Goal: Transaction & Acquisition: Obtain resource

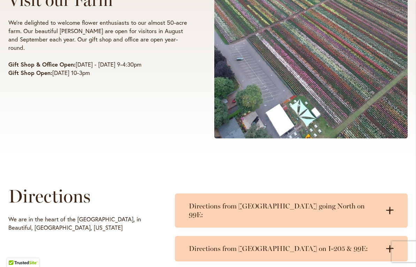
scroll to position [190, 0]
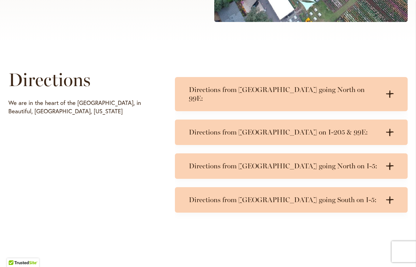
click at [415, 151] on div "Directions We are in the heart of the [GEOGRAPHIC_DATA], in Beautiful, [GEOGRAP…" at bounding box center [208, 155] width 416 height 226
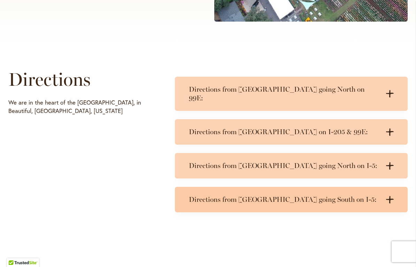
click at [356, 195] on div "Directions from Portland going South on I-5: .cls-1 { fill: #3c2616; stroke-wid…" at bounding box center [291, 199] width 232 height 25
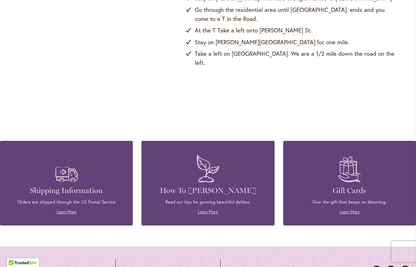
scroll to position [558, 0]
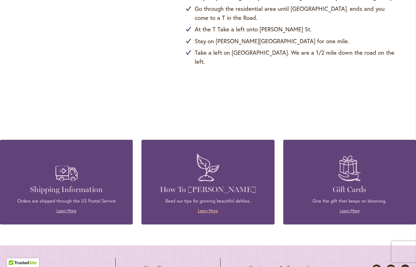
click at [211, 208] on link "Learn More" at bounding box center [208, 210] width 20 height 5
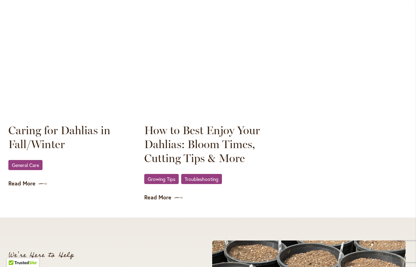
scroll to position [1017, 0]
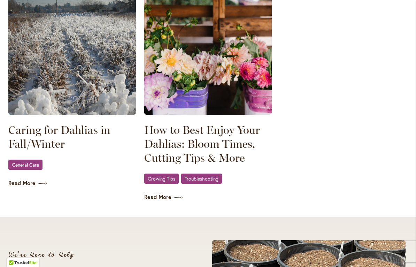
click at [32, 167] on span "General Care" at bounding box center [25, 164] width 27 height 5
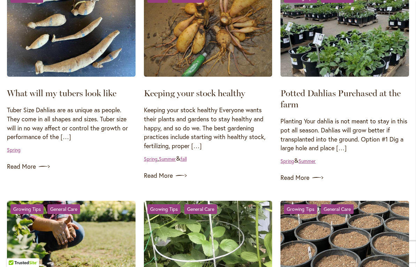
scroll to position [161, 0]
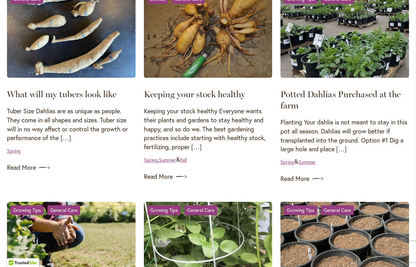
click at [207, 145] on p "Keeping your stock healthy Everyone wants their plants and gardens to stay heal…" at bounding box center [208, 128] width 128 height 45
click at [187, 157] on link "fall" at bounding box center [183, 159] width 6 height 7
click at [174, 179] on link "Read More" at bounding box center [208, 176] width 128 height 11
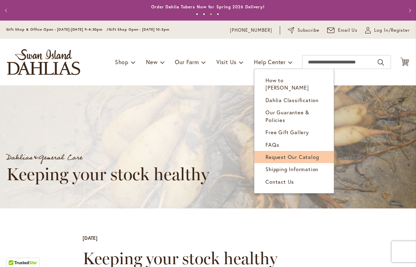
click at [306, 153] on span "Request Our Catalog" at bounding box center [291, 156] width 53 height 7
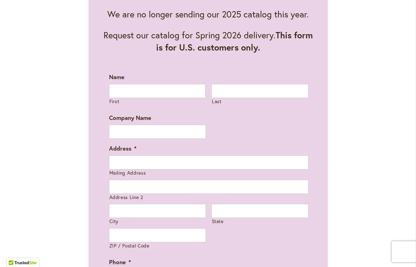
scroll to position [403, 0]
click at [126, 100] on label "First" at bounding box center [157, 101] width 96 height 7
click at [126, 97] on input "First" at bounding box center [157, 91] width 97 height 14
type input "**********"
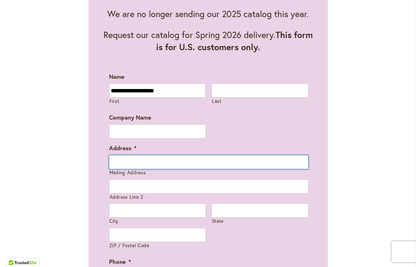
click at [122, 163] on input "Mailing Address" at bounding box center [208, 162] width 199 height 14
type input "**********"
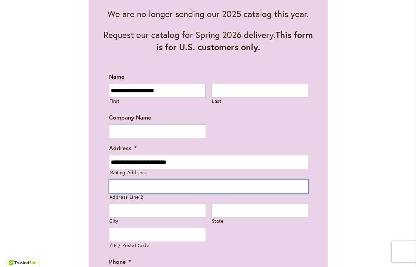
click at [124, 186] on input "Address Line 2" at bounding box center [208, 186] width 199 height 14
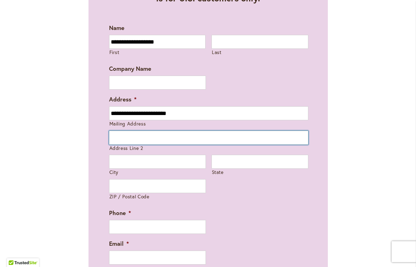
scroll to position [453, 0]
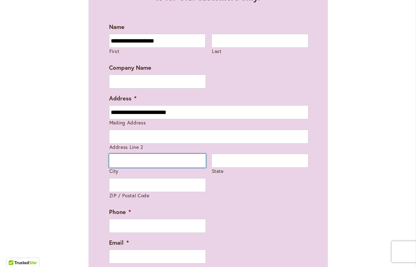
click at [122, 161] on input "City" at bounding box center [157, 160] width 97 height 14
type input "******"
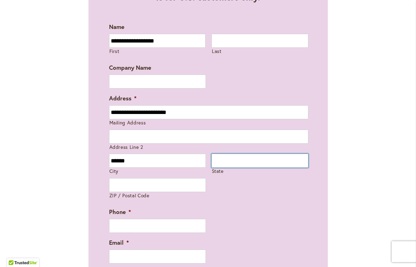
click at [228, 162] on input "State" at bounding box center [259, 160] width 97 height 14
type input "*********"
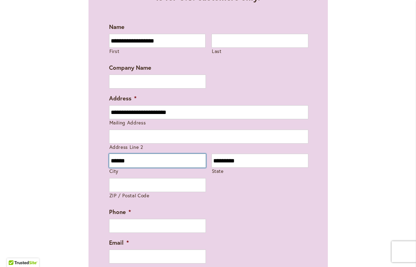
click at [135, 163] on input "******" at bounding box center [157, 160] width 97 height 14
type input "*******"
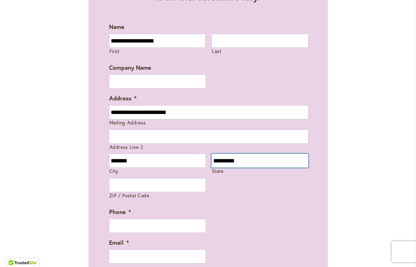
click at [246, 160] on input "*********" at bounding box center [259, 160] width 97 height 14
type input "**********"
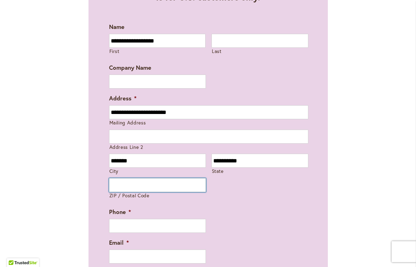
click at [128, 183] on input "ZIP / Postal Code" at bounding box center [157, 185] width 97 height 14
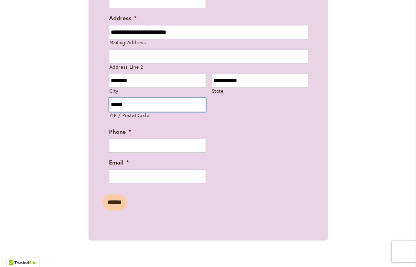
scroll to position [536, 0]
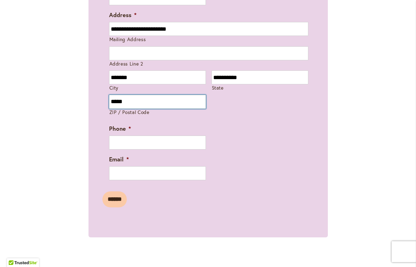
type input "*****"
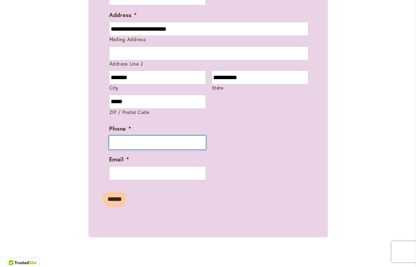
click at [122, 143] on input "Phone *" at bounding box center [157, 142] width 97 height 14
type input "**********"
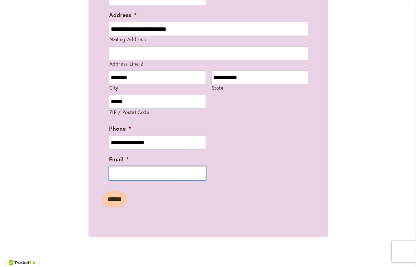
click at [122, 169] on input "Email *" at bounding box center [157, 173] width 97 height 14
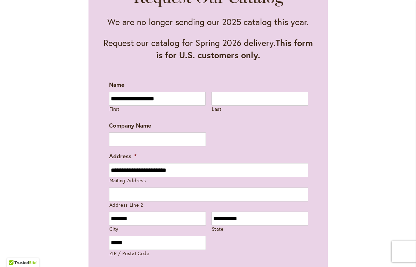
scroll to position [393, 0]
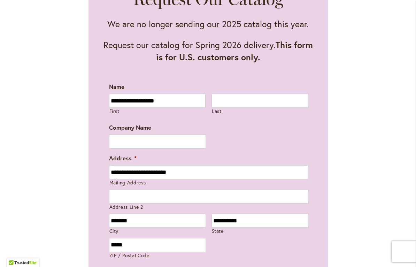
type input "**********"
click at [223, 104] on input "Last" at bounding box center [259, 101] width 97 height 14
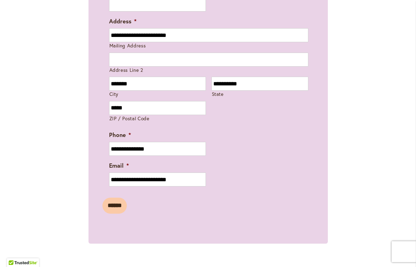
scroll to position [530, 0]
type input "*********"
click at [123, 203] on input "******" at bounding box center [114, 205] width 24 height 16
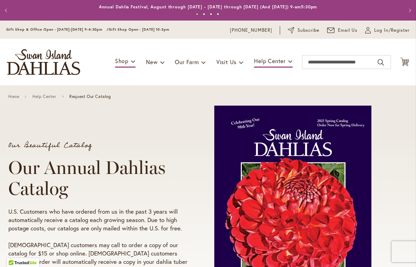
scroll to position [0, 0]
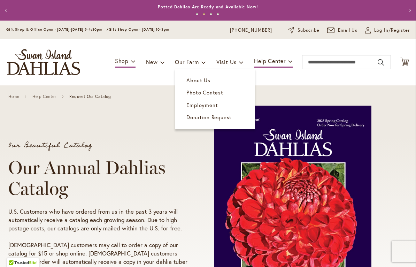
click at [400, 106] on div "Home Help Center Request Our Catalog" at bounding box center [208, 96] width 416 height 22
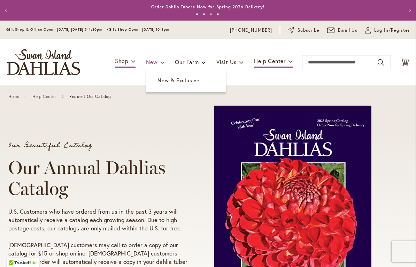
scroll to position [1, 0]
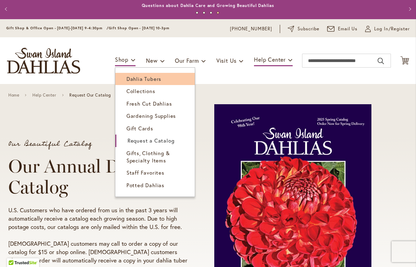
click at [151, 83] on link "Dahlia Tubers" at bounding box center [154, 79] width 79 height 12
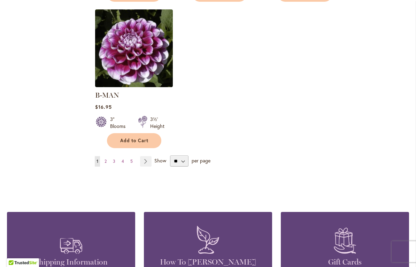
scroll to position [905, 0]
click at [147, 156] on link "Page Next" at bounding box center [145, 161] width 11 height 10
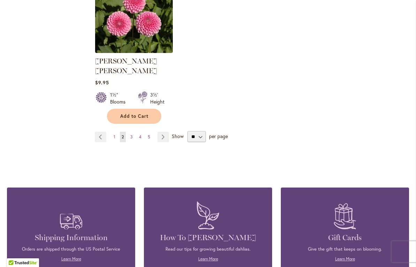
scroll to position [929, 0]
click at [166, 132] on link "Page Next" at bounding box center [162, 137] width 11 height 10
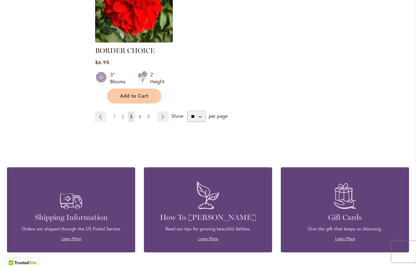
scroll to position [940, 0]
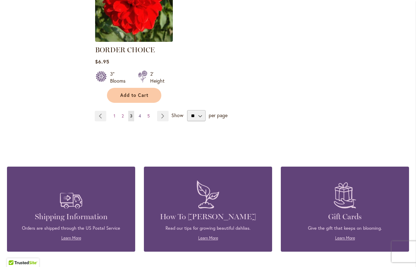
click at [137, 120] on link "Page 4" at bounding box center [140, 116] width 6 height 10
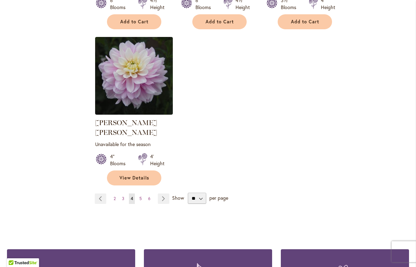
scroll to position [878, 0]
click at [142, 193] on link "Page 5" at bounding box center [140, 198] width 6 height 10
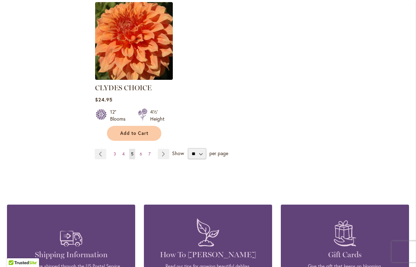
scroll to position [918, 0]
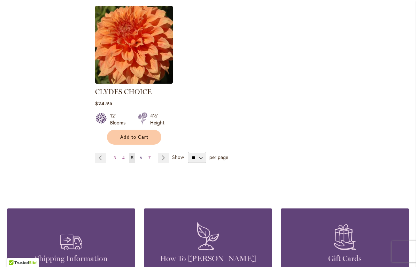
click at [142, 152] on link "Page 6" at bounding box center [141, 157] width 6 height 10
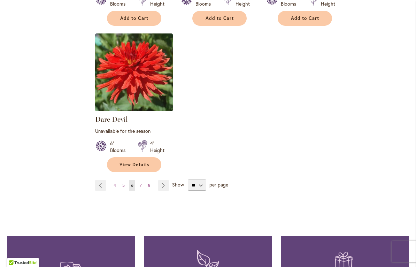
scroll to position [898, 0]
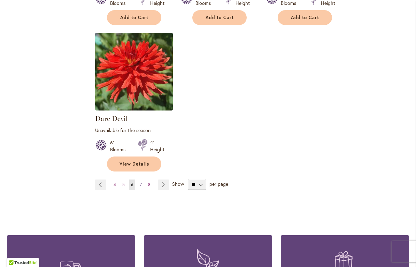
click at [140, 182] on span "7" at bounding box center [141, 184] width 2 height 5
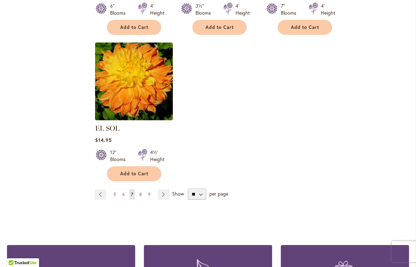
scroll to position [876, 0]
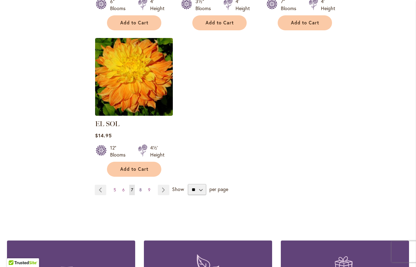
click at [143, 184] on link "Page 8" at bounding box center [140, 189] width 6 height 10
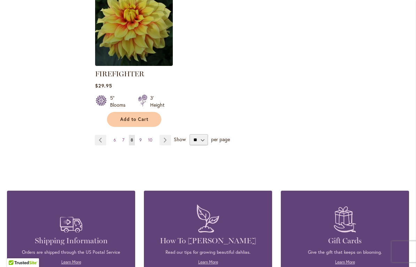
scroll to position [949, 0]
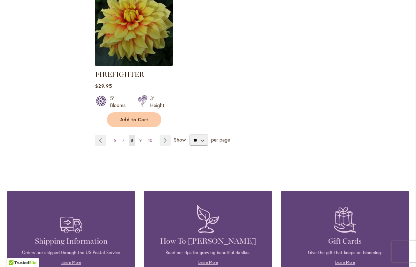
click at [141, 140] on span "9" at bounding box center [140, 139] width 2 height 5
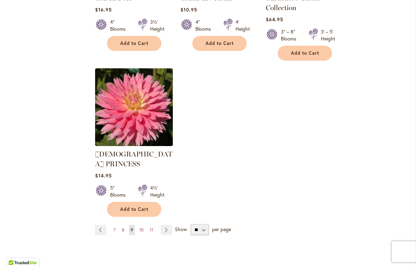
scroll to position [876, 0]
click at [141, 227] on span "10" at bounding box center [141, 229] width 4 height 5
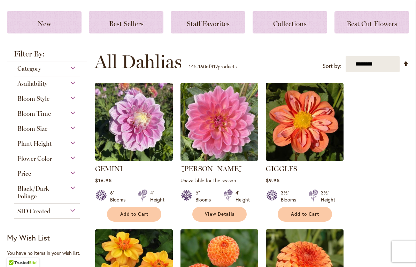
scroll to position [90, 0]
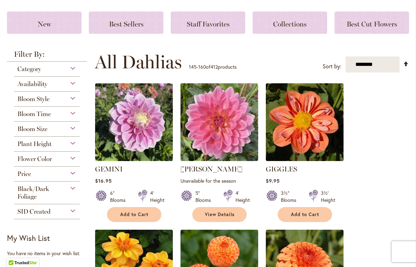
click at [71, 100] on div "Bloom Style" at bounding box center [47, 97] width 66 height 11
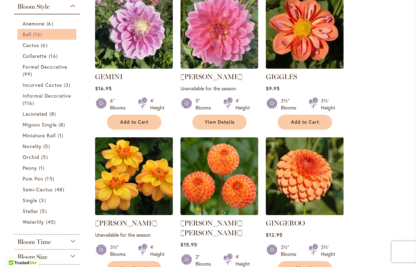
click at [37, 38] on span "16 items" at bounding box center [38, 34] width 11 height 7
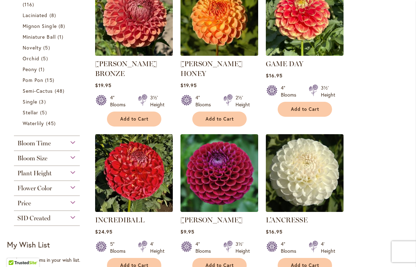
scroll to position [339, 0]
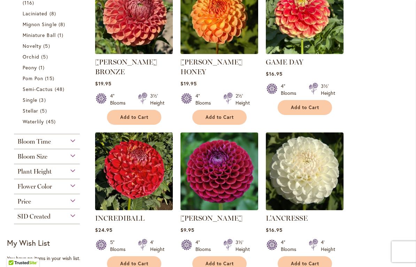
click at [76, 187] on div "Flower Color" at bounding box center [47, 184] width 66 height 11
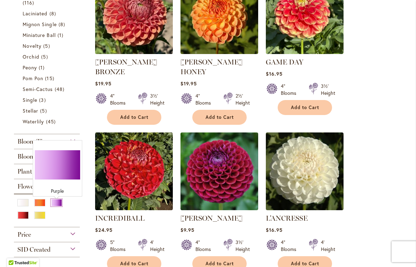
click at [60, 206] on div "Purple" at bounding box center [56, 202] width 11 height 7
